Goal: Transaction & Acquisition: Purchase product/service

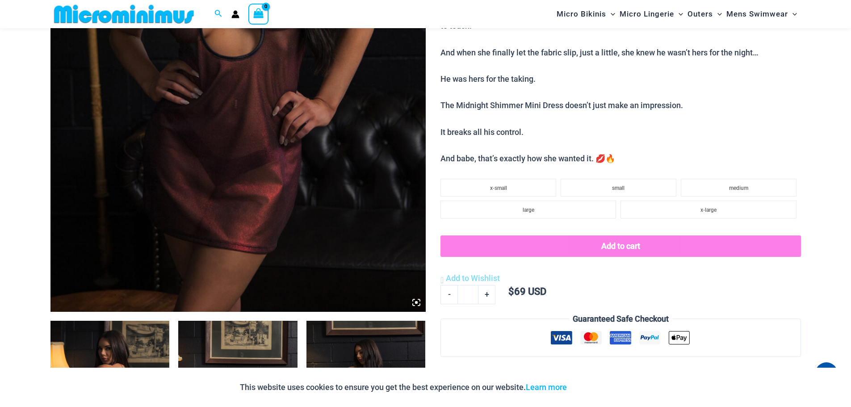
scroll to position [304, 0]
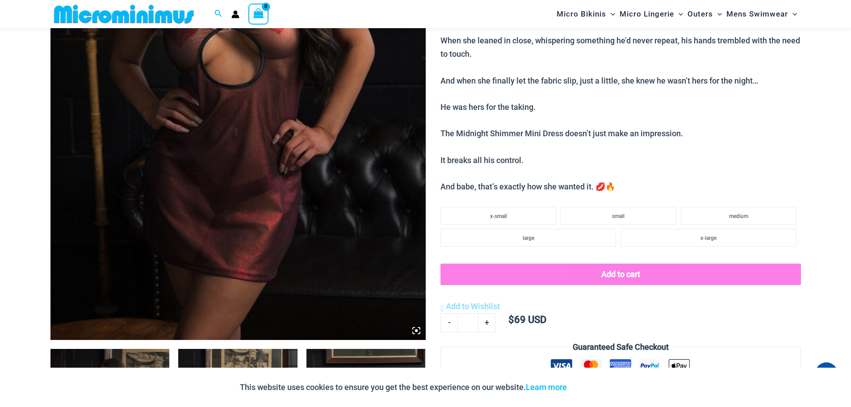
click at [357, 135] on img at bounding box center [237, 58] width 375 height 563
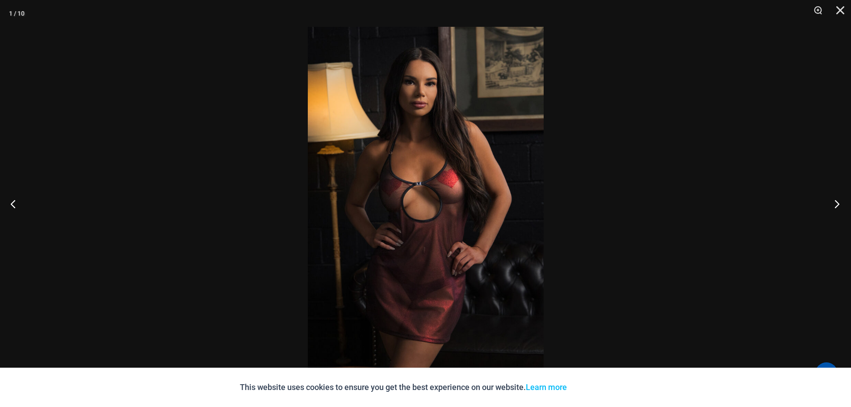
click at [834, 203] on button "Next" at bounding box center [835, 203] width 34 height 45
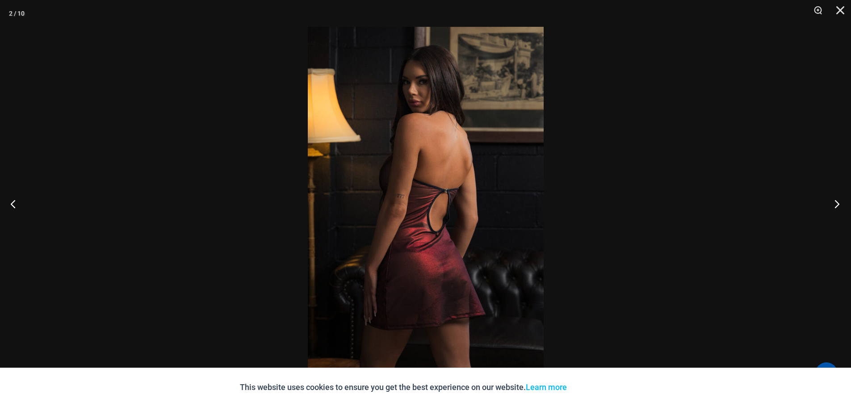
click at [835, 203] on button "Next" at bounding box center [835, 203] width 34 height 45
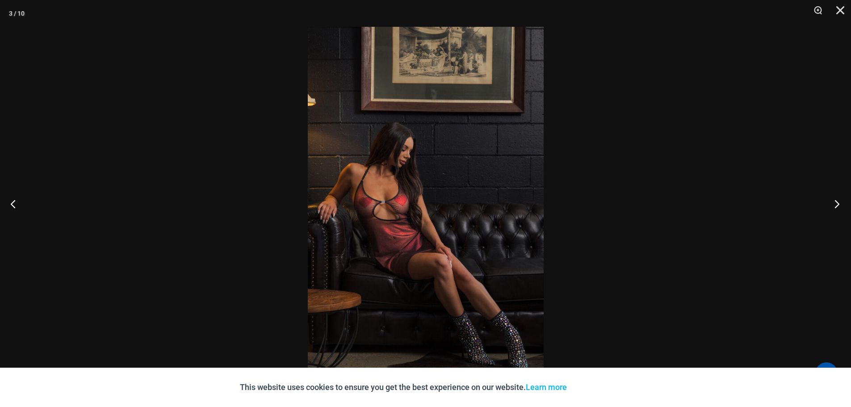
click at [836, 201] on button "Next" at bounding box center [835, 203] width 34 height 45
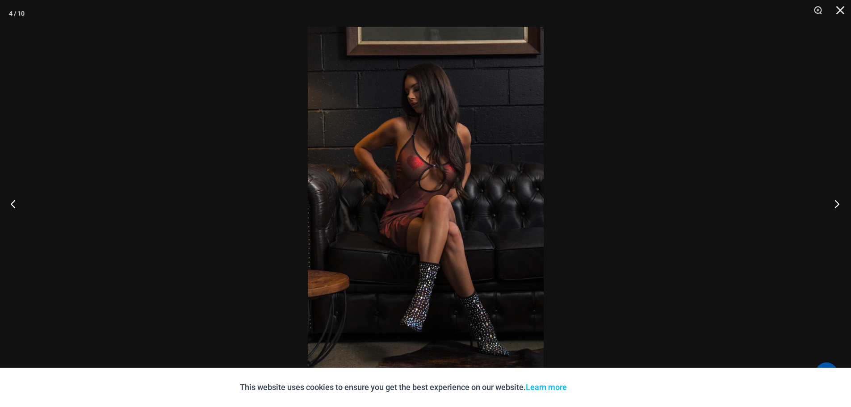
click at [836, 201] on button "Next" at bounding box center [835, 203] width 34 height 45
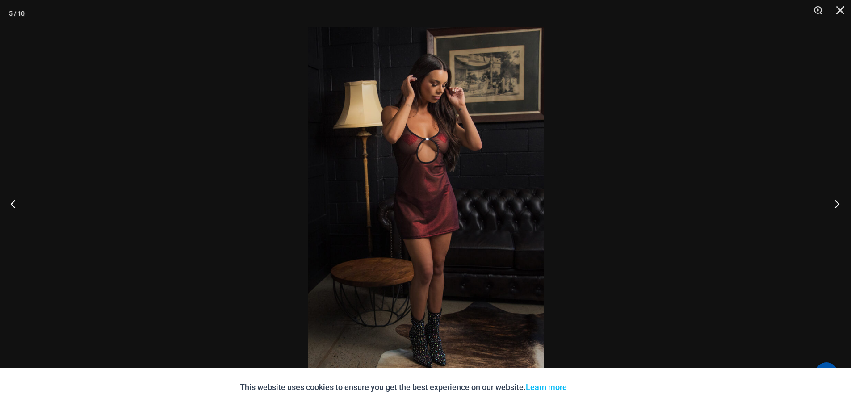
click at [836, 201] on button "Next" at bounding box center [835, 203] width 34 height 45
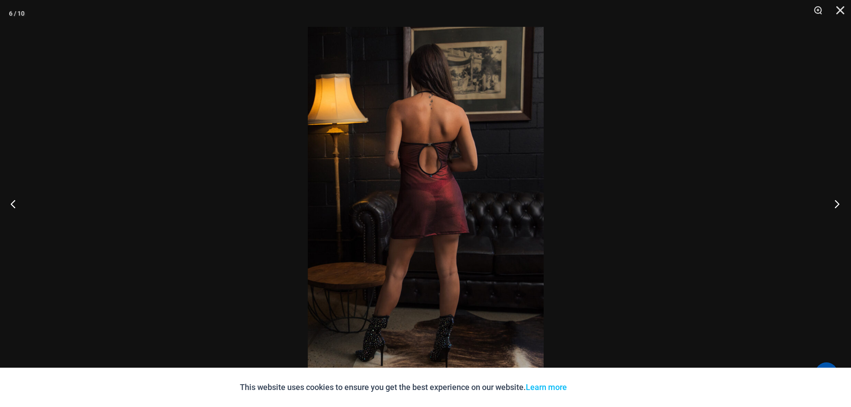
click at [836, 201] on button "Next" at bounding box center [835, 203] width 34 height 45
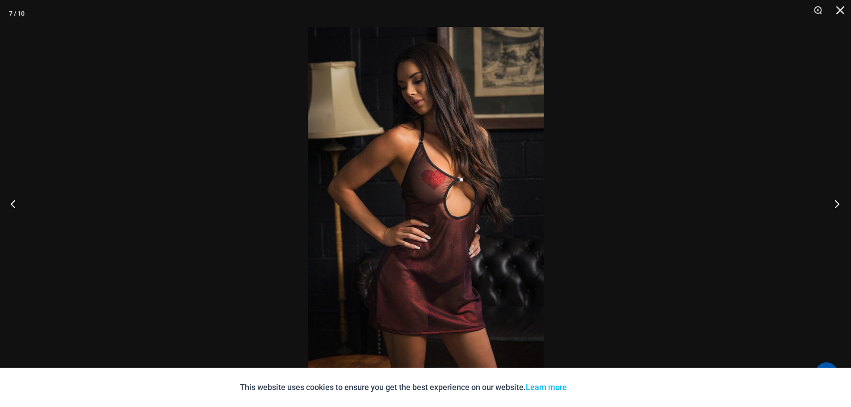
click at [836, 201] on button "Next" at bounding box center [835, 203] width 34 height 45
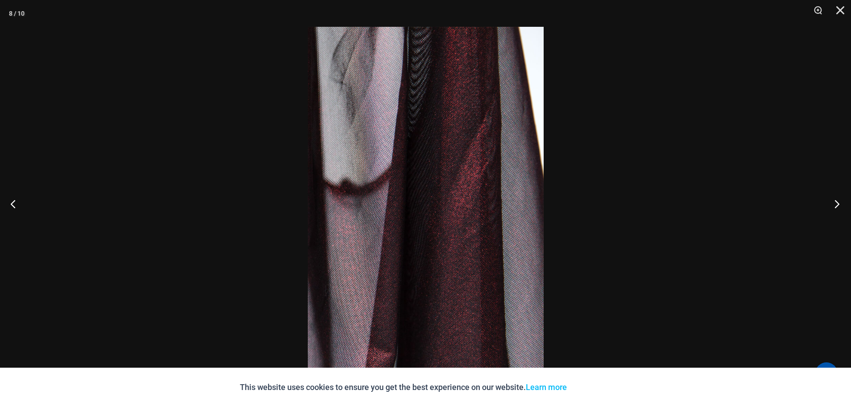
click at [836, 201] on button "Next" at bounding box center [835, 203] width 34 height 45
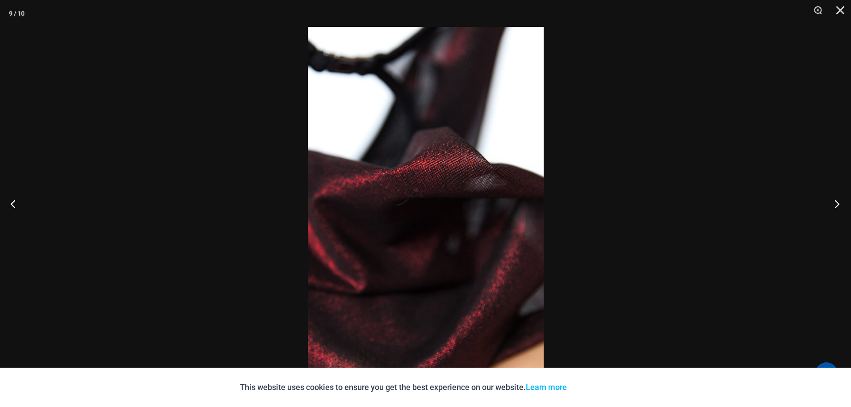
click at [836, 201] on button "Next" at bounding box center [835, 203] width 34 height 45
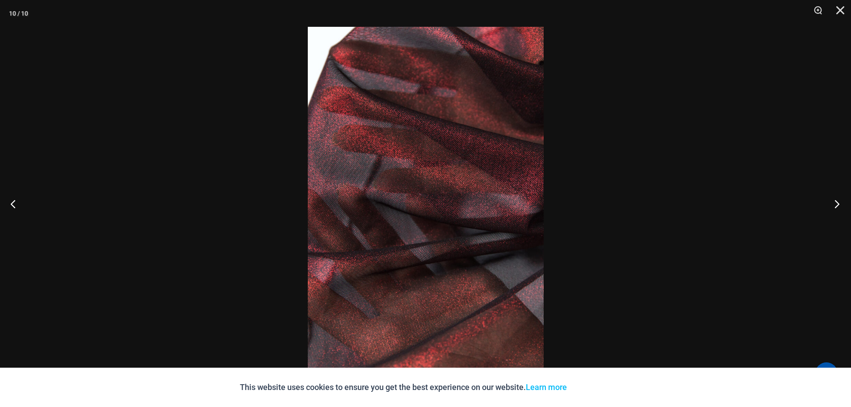
click at [836, 201] on button "Next" at bounding box center [835, 203] width 34 height 45
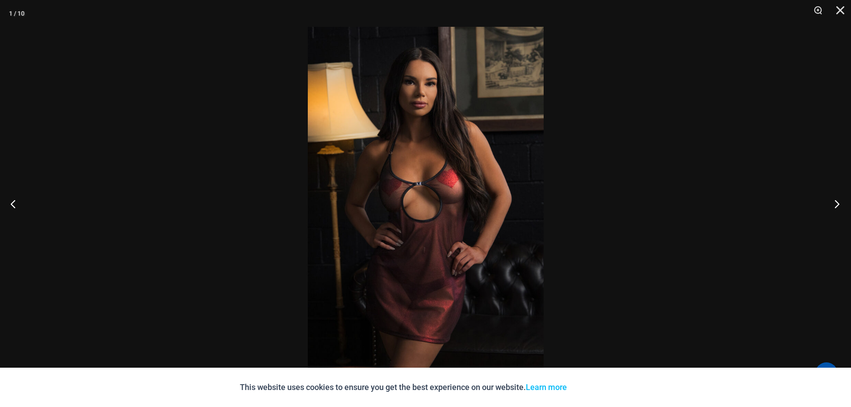
click at [836, 201] on button "Next" at bounding box center [835, 203] width 34 height 45
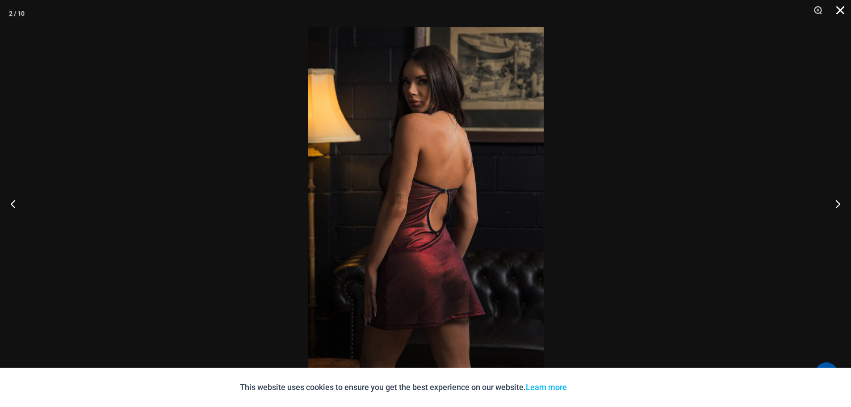
click at [837, 7] on button "Close" at bounding box center [837, 13] width 22 height 27
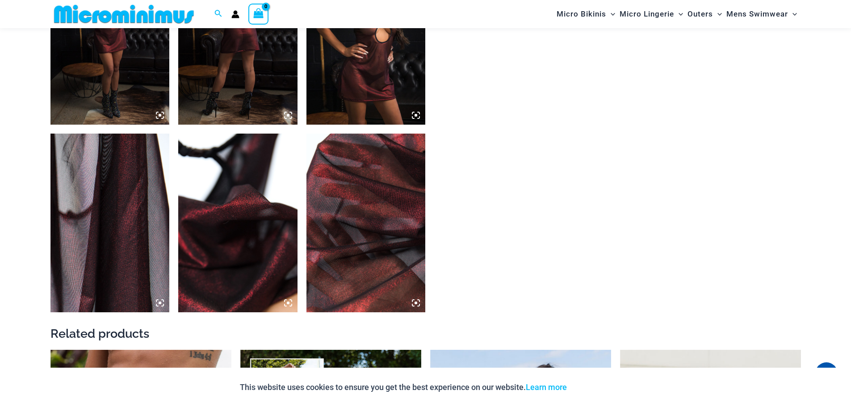
scroll to position [885, 0]
